Goal: Information Seeking & Learning: Learn about a topic

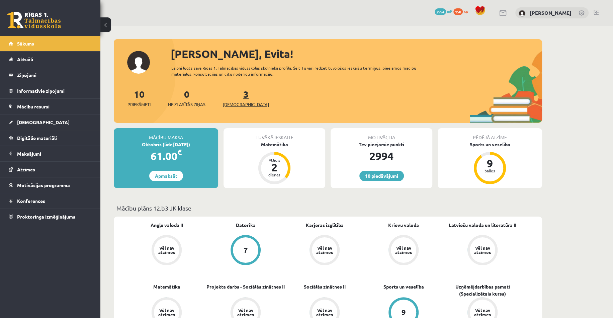
click at [233, 106] on span "[DEMOGRAPHIC_DATA]" at bounding box center [246, 104] width 46 height 7
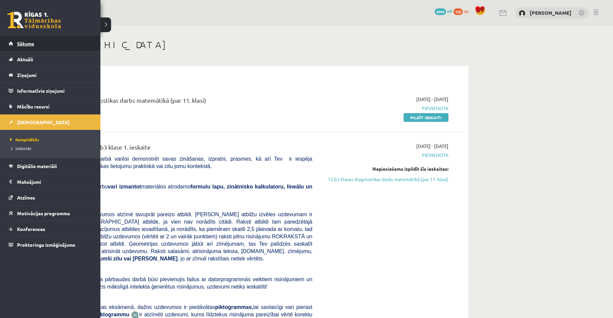
click at [14, 46] on link "Sākums" at bounding box center [50, 43] width 83 height 15
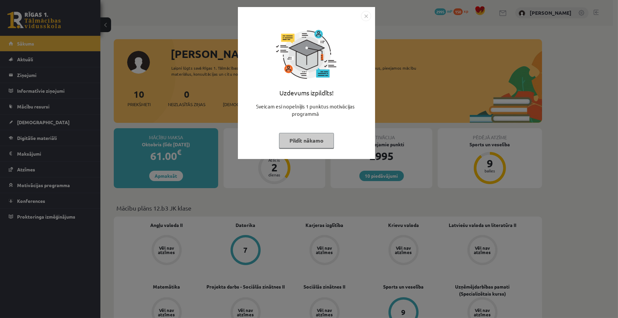
click at [323, 147] on button "Pildīt nākamo" at bounding box center [306, 140] width 55 height 15
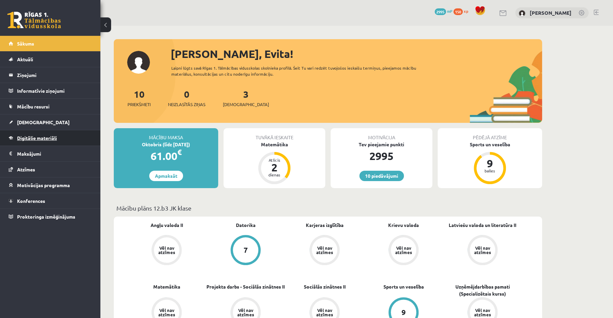
click at [33, 135] on span "Digitālie materiāli" at bounding box center [37, 138] width 40 height 6
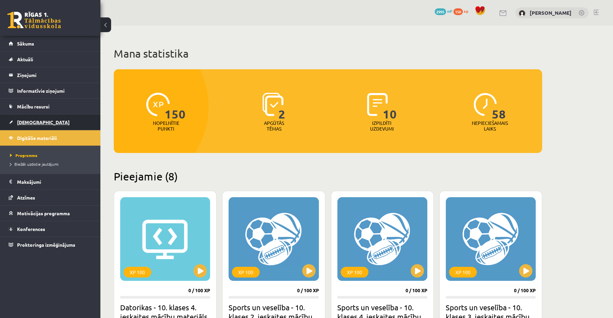
click at [37, 114] on link "[DEMOGRAPHIC_DATA]" at bounding box center [50, 121] width 83 height 15
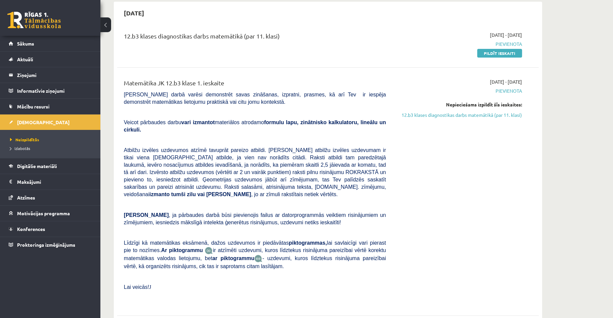
scroll to position [67, 0]
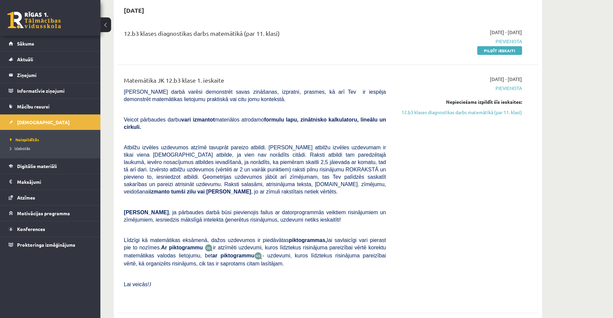
click at [485, 176] on div "2025-09-01 - 2025-09-15 Pievienota Nepieciešams izpildīt šīs ieskaites: 12.b3 k…" at bounding box center [459, 189] width 136 height 226
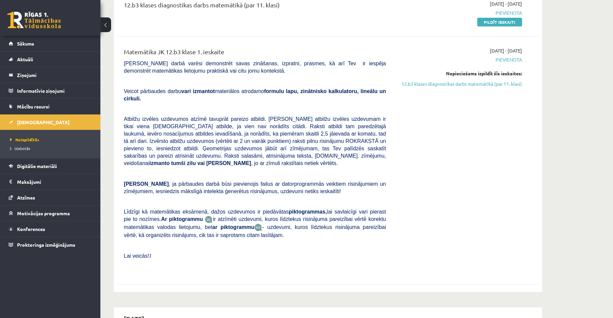
scroll to position [301, 0]
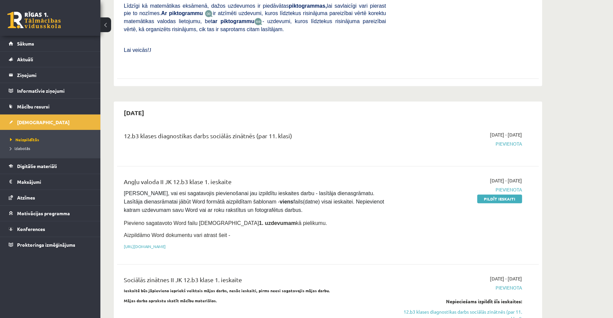
click at [107, 26] on button at bounding box center [105, 24] width 11 height 15
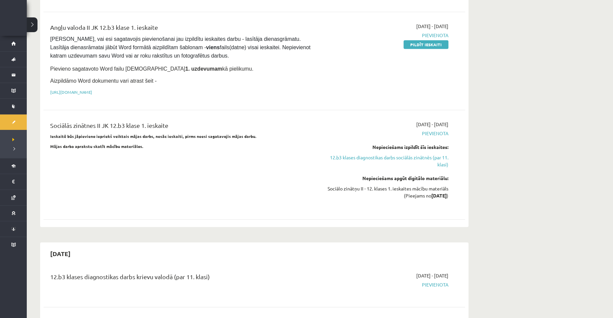
scroll to position [368, 0]
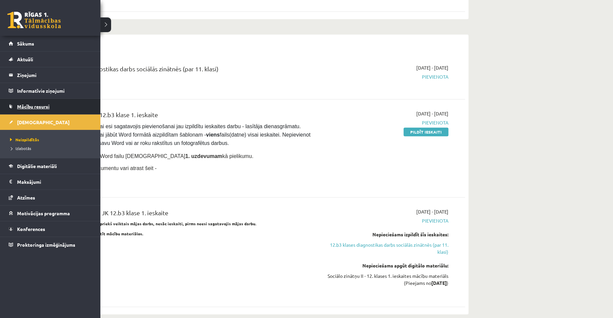
click at [32, 106] on span "Mācību resursi" at bounding box center [33, 106] width 32 height 6
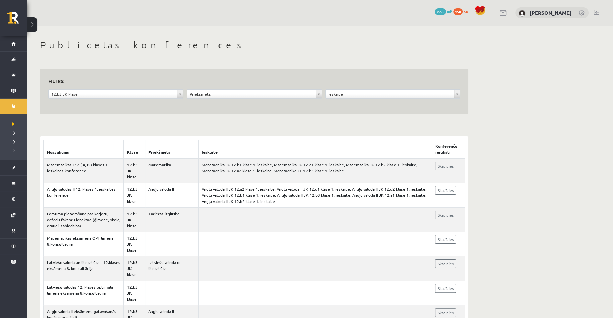
click at [439, 164] on link "Skatīties" at bounding box center [445, 166] width 21 height 9
